Goal: Transaction & Acquisition: Book appointment/travel/reservation

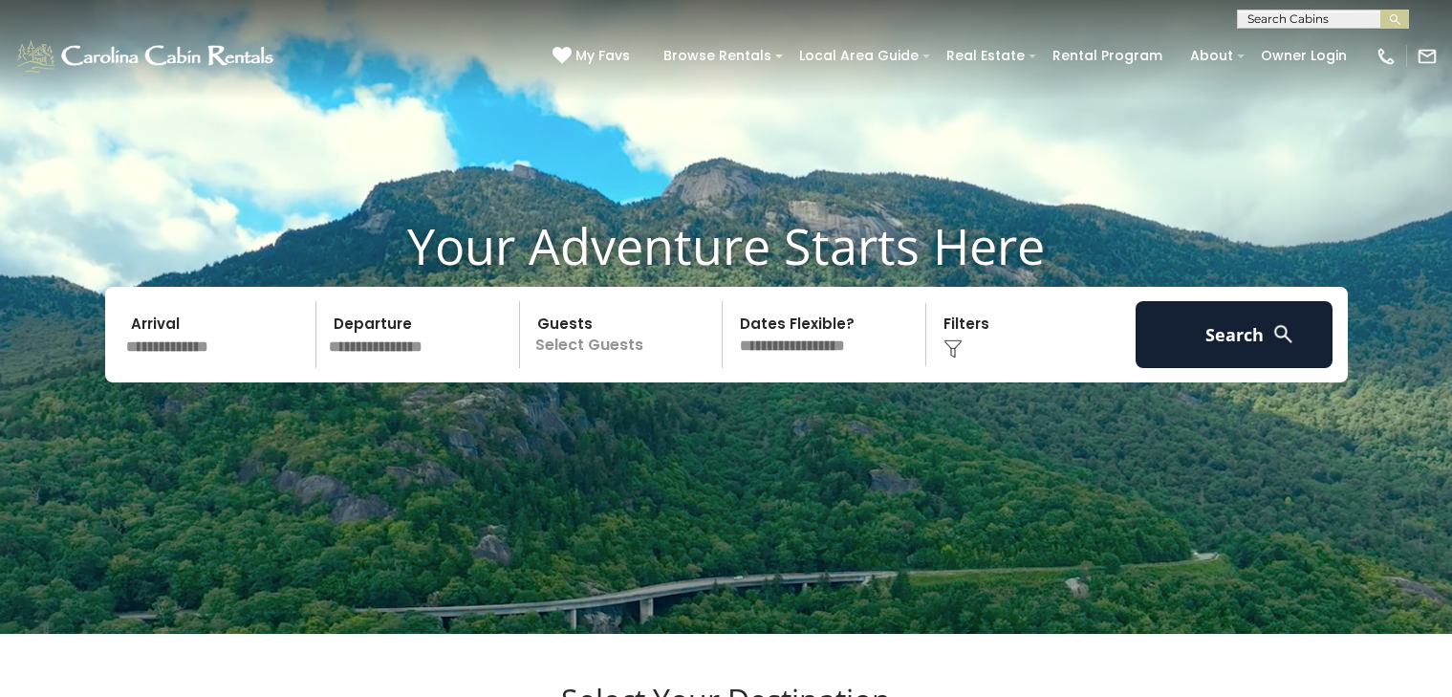
scroll to position [88, 0]
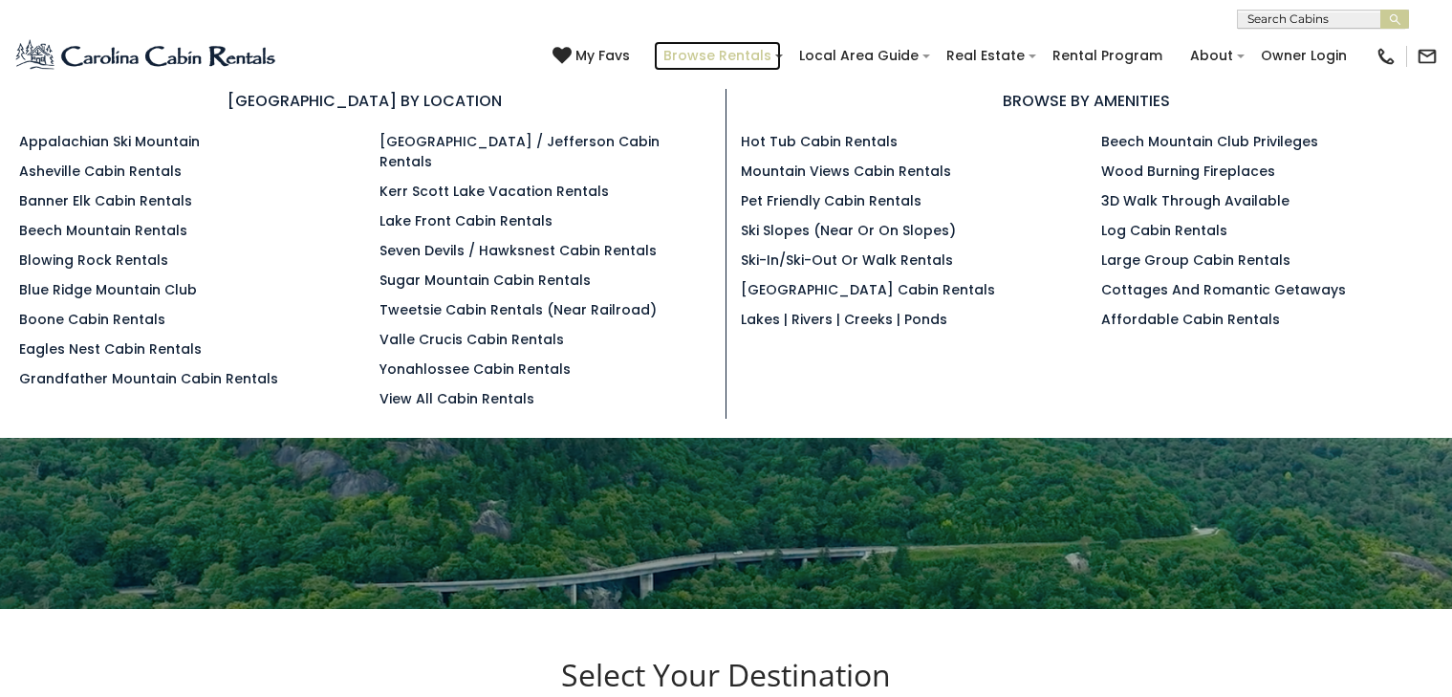
click at [684, 47] on link "Browse Rentals" at bounding box center [717, 56] width 127 height 30
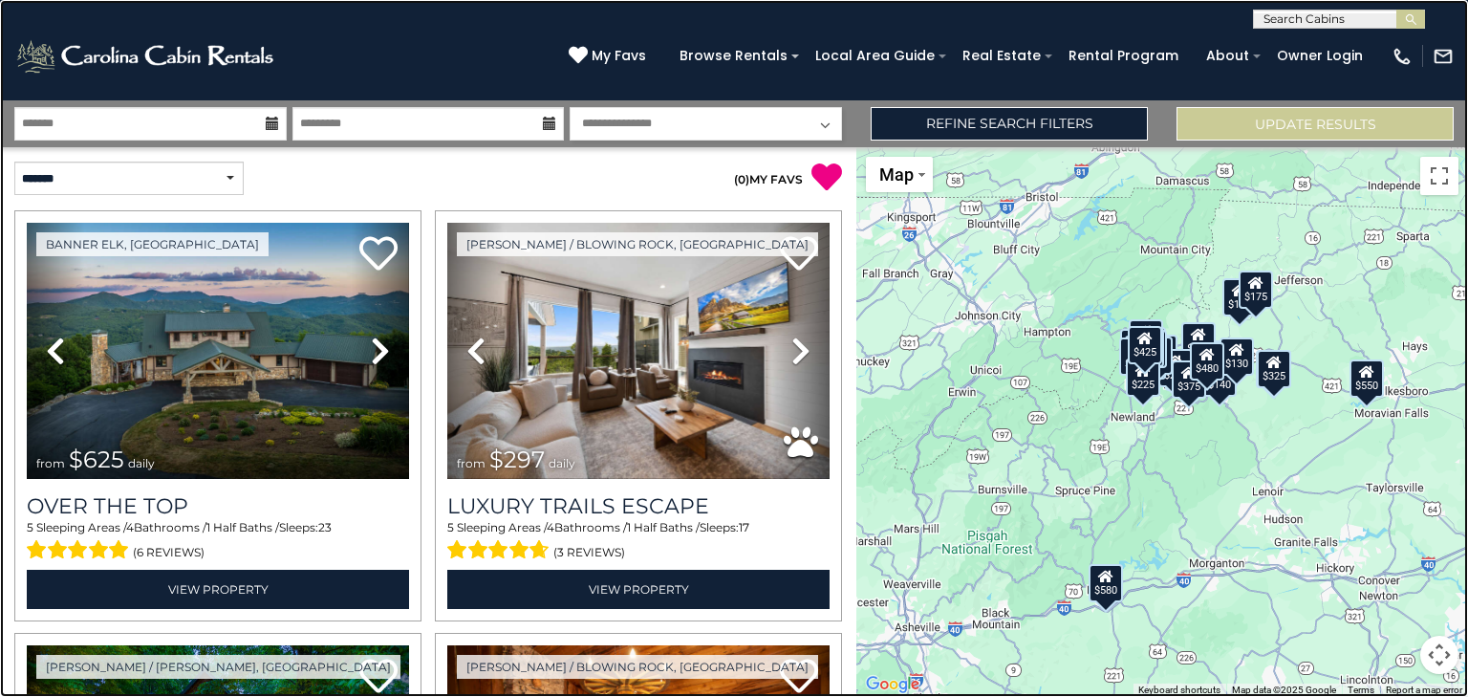
click at [189, 73] on link at bounding box center [734, 348] width 1468 height 697
